Goal: Task Accomplishment & Management: Use online tool/utility

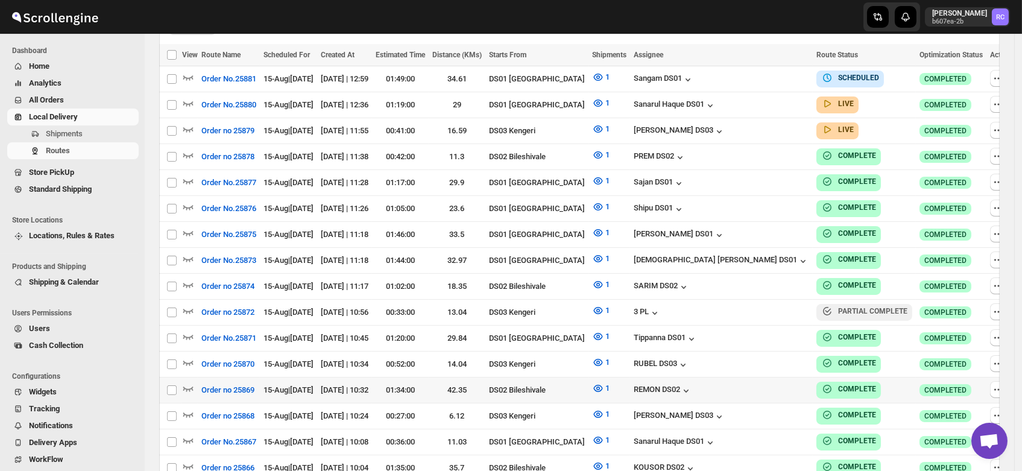
scroll to position [366, 0]
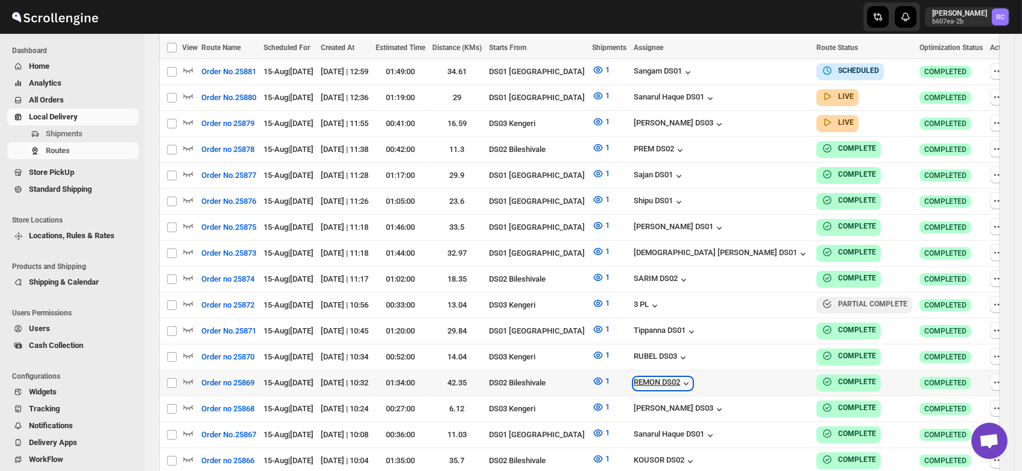
click at [692, 377] on div "REMON DS02" at bounding box center [663, 383] width 58 height 12
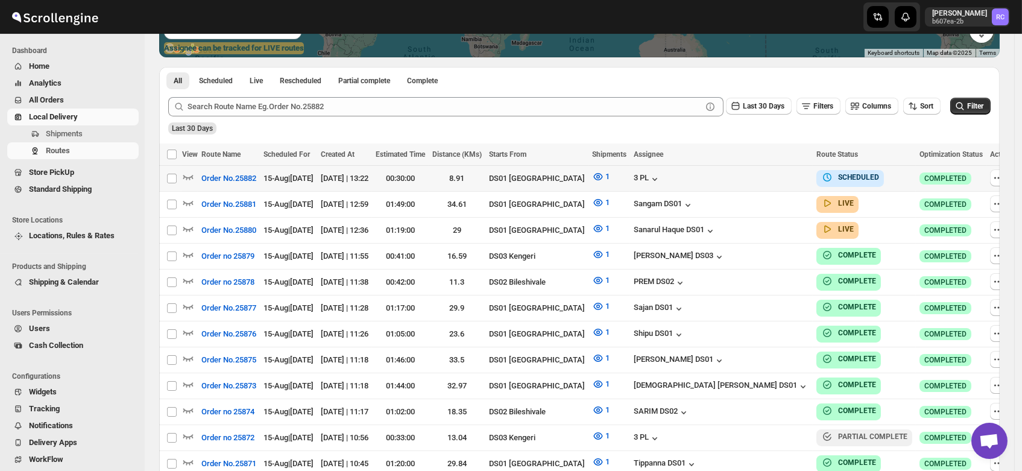
scroll to position [260, 0]
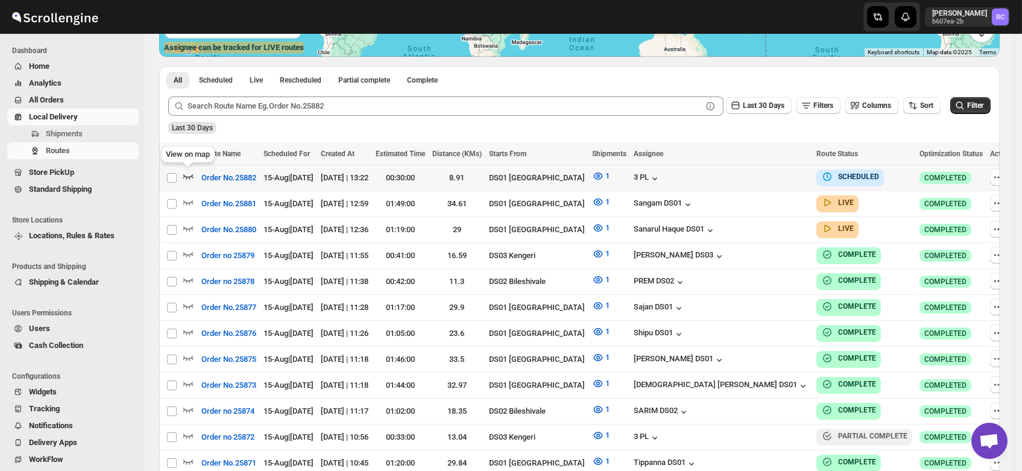
click at [188, 172] on icon "button" at bounding box center [188, 176] width 12 height 12
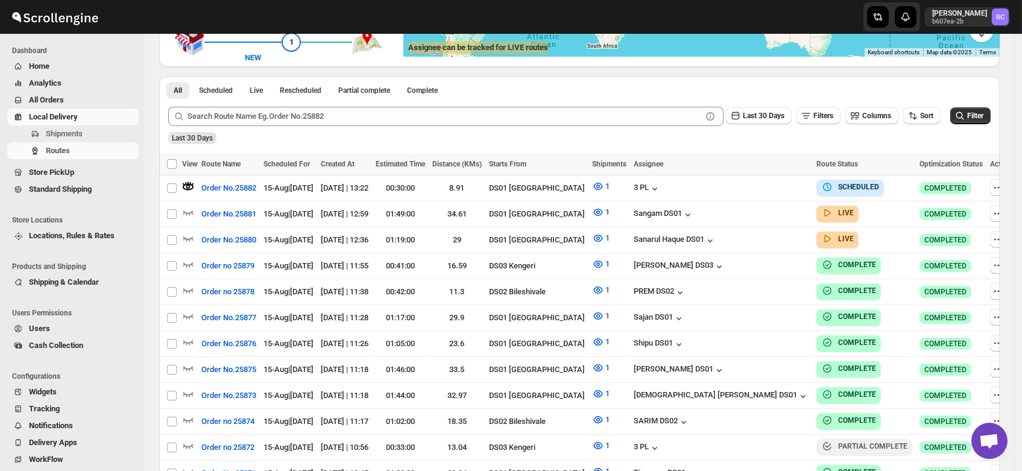
scroll to position [0, 0]
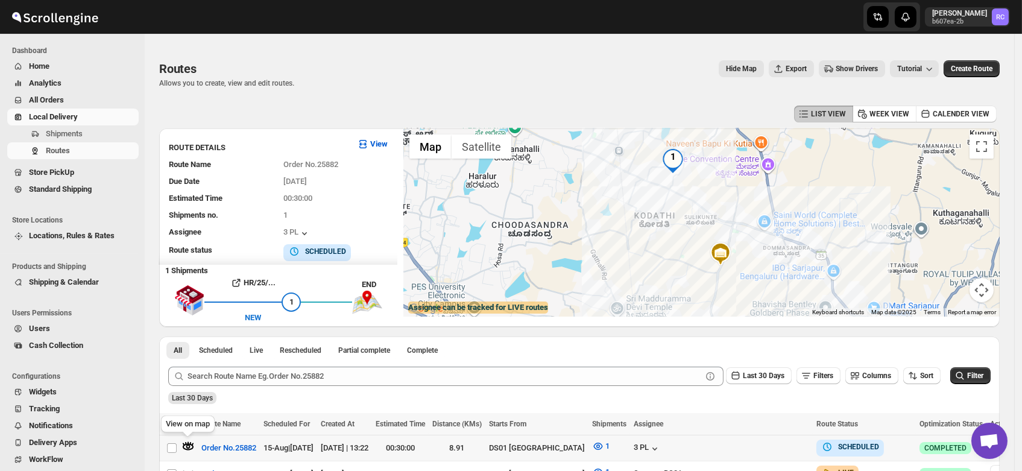
click at [186, 442] on icon "button" at bounding box center [188, 446] width 12 height 12
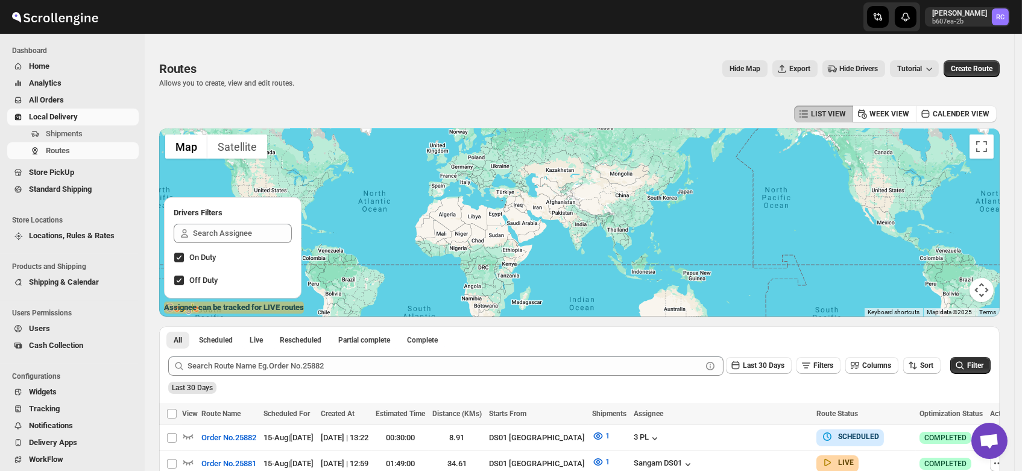
click at [208, 222] on div "On Duty Off Duty" at bounding box center [232, 259] width 137 height 80
click at [210, 230] on input "text" at bounding box center [242, 233] width 99 height 19
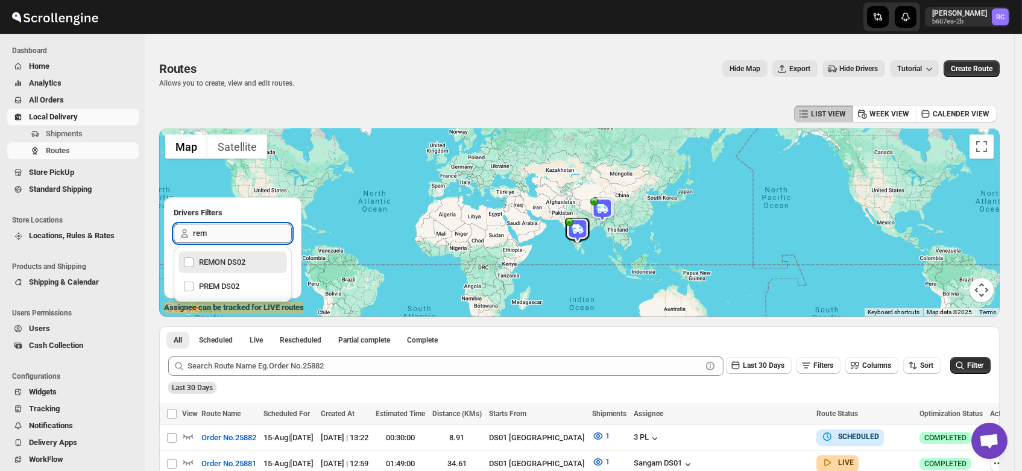
type input "remo"
click at [213, 268] on div "REMON DS02" at bounding box center [232, 262] width 99 height 17
checkbox input "true"
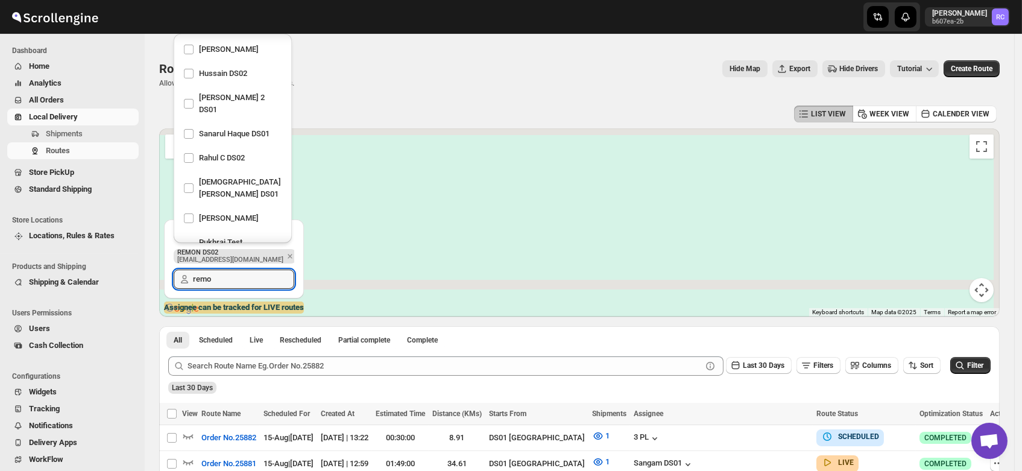
scroll to position [188, 0]
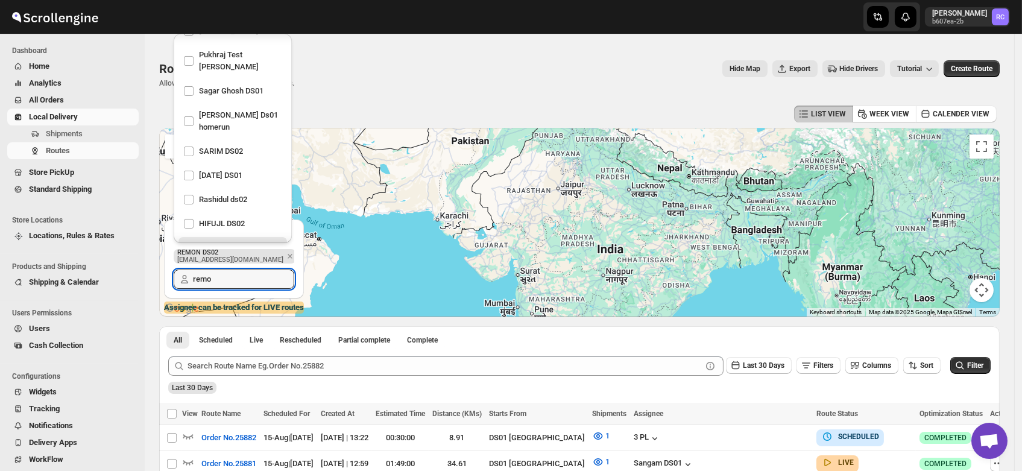
type input "remo"
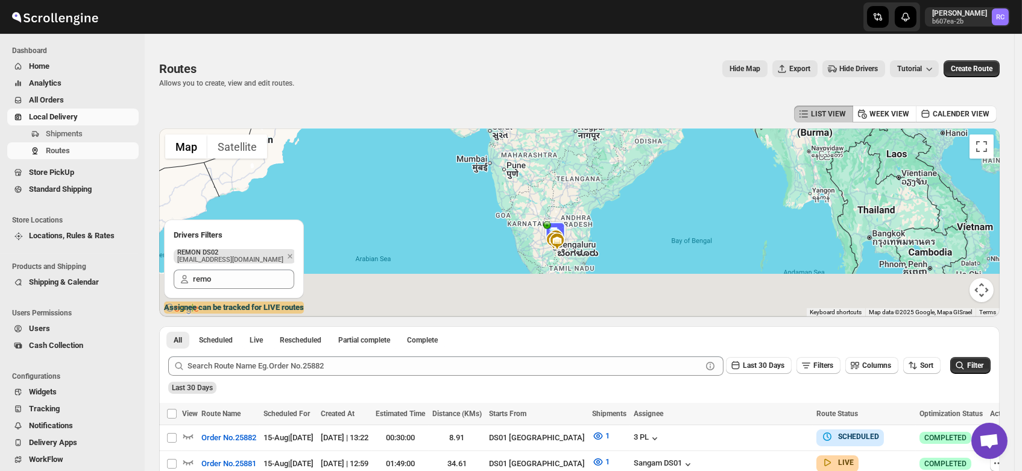
drag, startPoint x: 602, startPoint y: 294, endPoint x: 572, endPoint y: 138, distance: 158.4
click at [572, 138] on div at bounding box center [579, 222] width 840 height 188
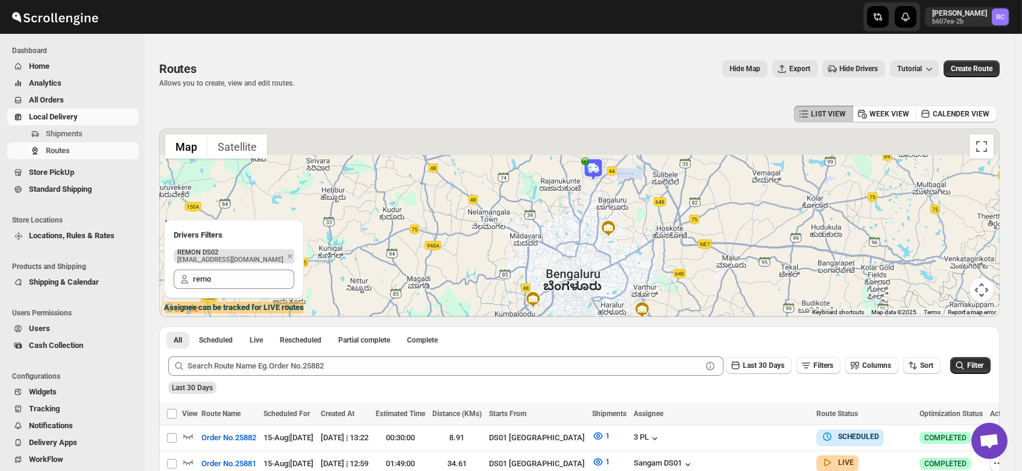
drag, startPoint x: 612, startPoint y: 169, endPoint x: 581, endPoint y: 297, distance: 132.2
click at [581, 297] on div at bounding box center [579, 222] width 840 height 188
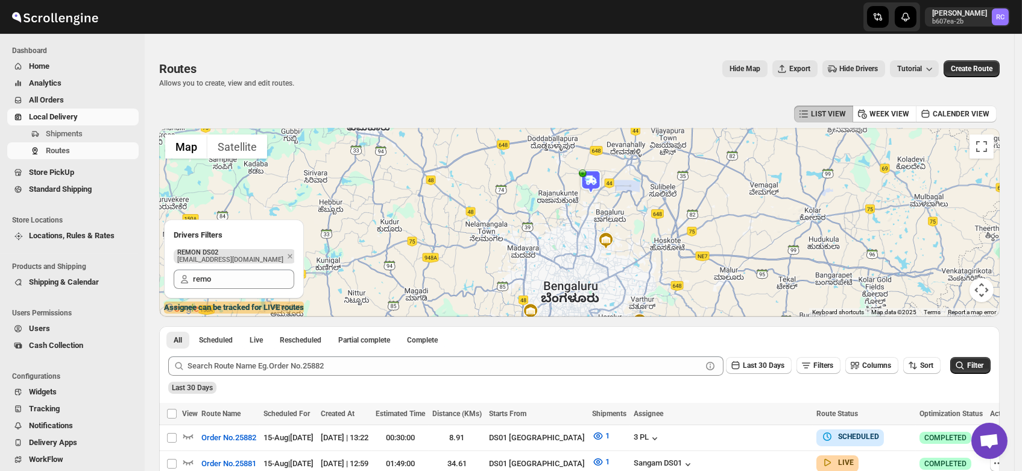
click at [597, 186] on img at bounding box center [591, 181] width 24 height 24
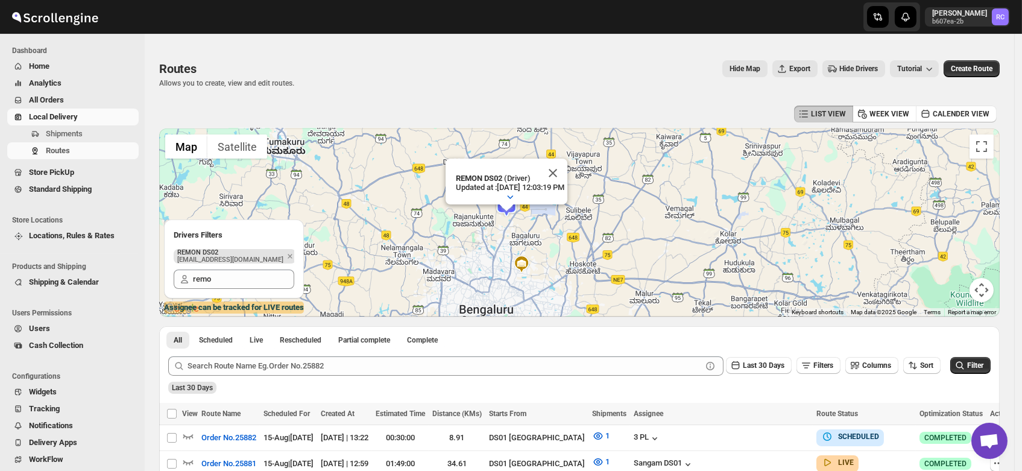
drag, startPoint x: 368, startPoint y: 293, endPoint x: 626, endPoint y: 227, distance: 266.4
click at [626, 227] on div "To navigate, press the arrow keys. REMON DS02 (Driver) Updated at : [DATE] 12:0…" at bounding box center [579, 222] width 840 height 188
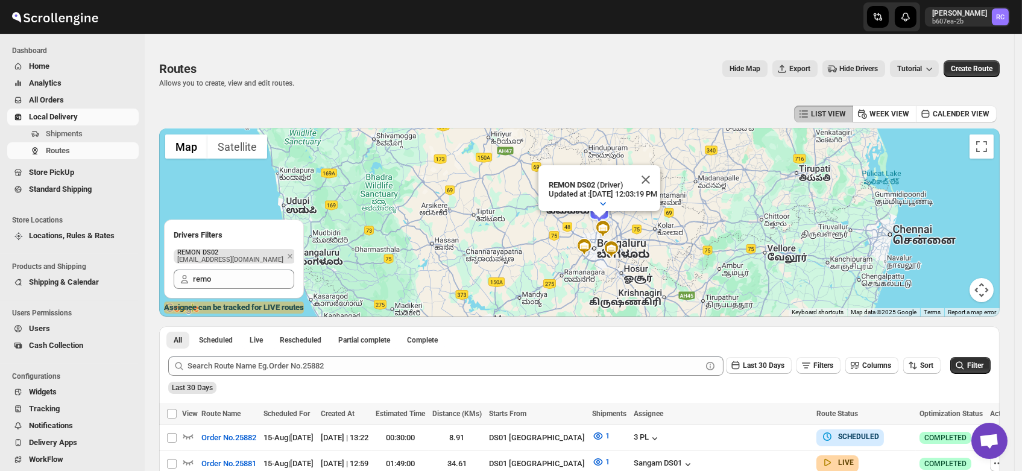
drag, startPoint x: 514, startPoint y: 260, endPoint x: 618, endPoint y: 241, distance: 106.0
click at [618, 241] on div "To navigate, press the arrow keys. REMON DS02 (Driver) Updated at : [DATE] 12:0…" at bounding box center [579, 222] width 840 height 188
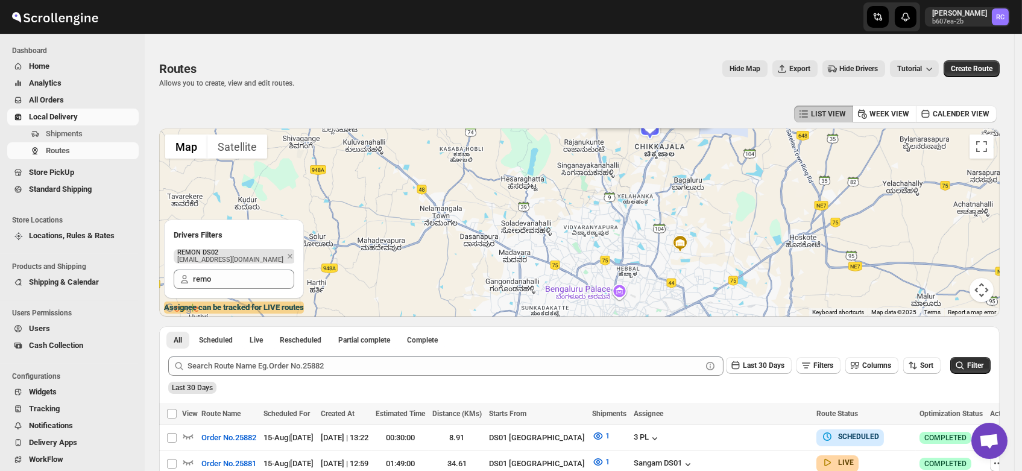
drag, startPoint x: 640, startPoint y: 193, endPoint x: 642, endPoint y: 245, distance: 51.9
click at [642, 245] on div "To navigate, press the arrow keys. REMON DS02 (Driver) Updated at : [DATE] 12:0…" at bounding box center [579, 222] width 840 height 188
